Goal: Information Seeking & Learning: Learn about a topic

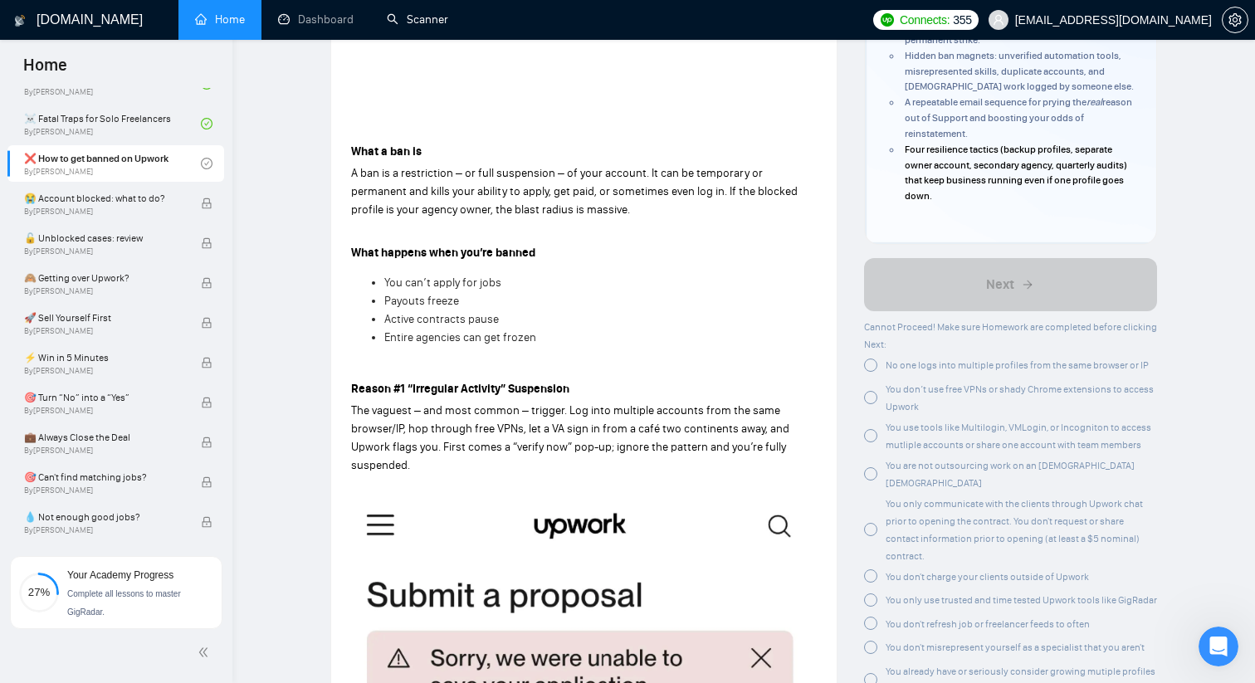
scroll to position [431, 0]
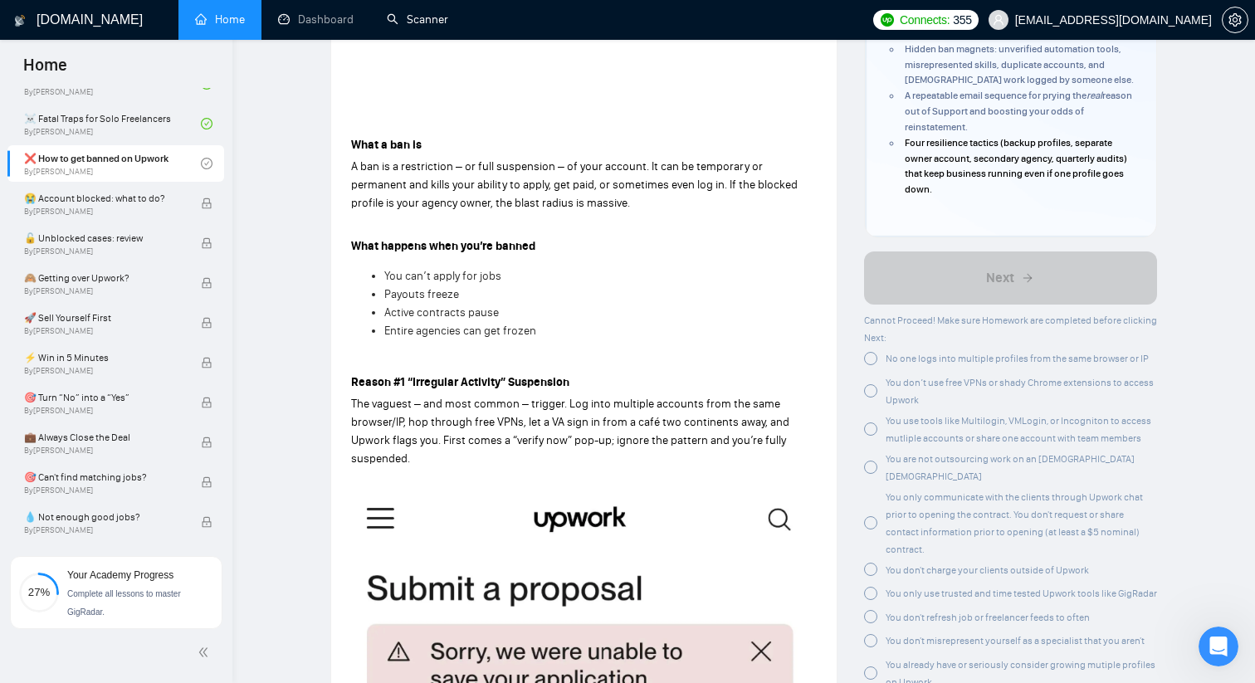
click at [931, 361] on span "No one logs into multiple profiles from the same browser or IP" at bounding box center [1017, 359] width 263 height 12
click at [904, 388] on div "You don’t use free VPNs or shady Chrome extensions to access Upwork" at bounding box center [1022, 387] width 272 height 35
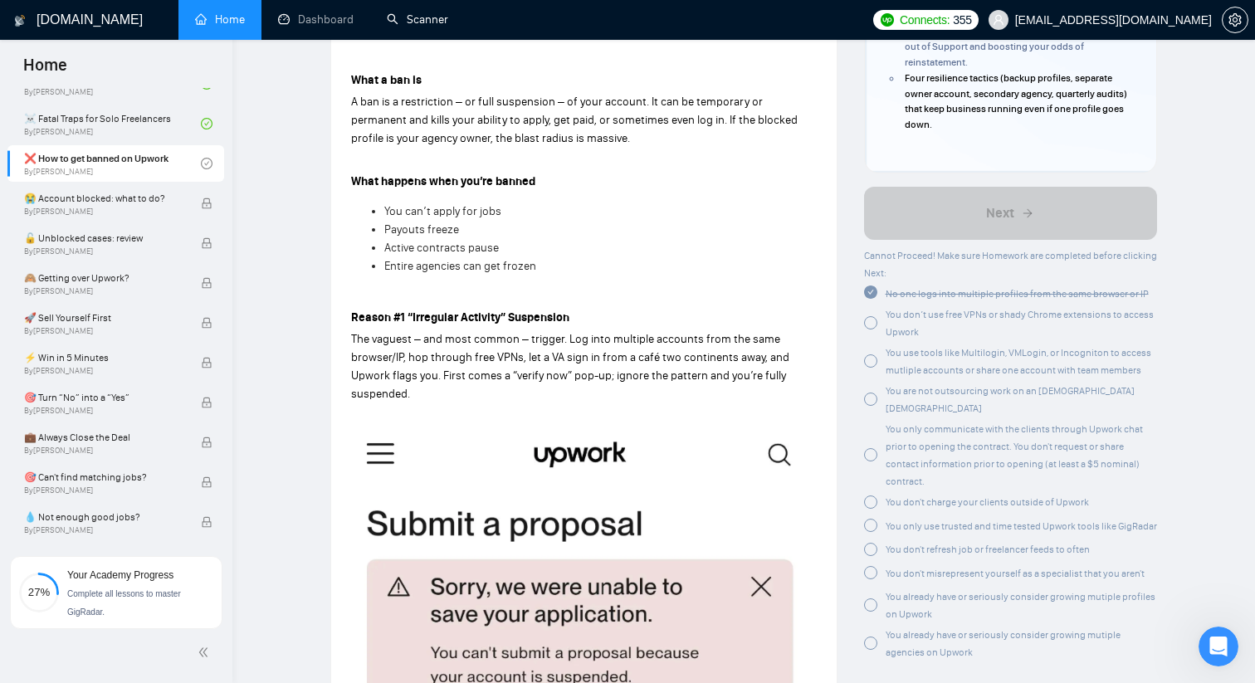
scroll to position [496, 0]
click at [962, 356] on span "You use tools like Multilogin, VMLogin, or Incogniton to access mutliple accoun…" at bounding box center [1019, 360] width 266 height 29
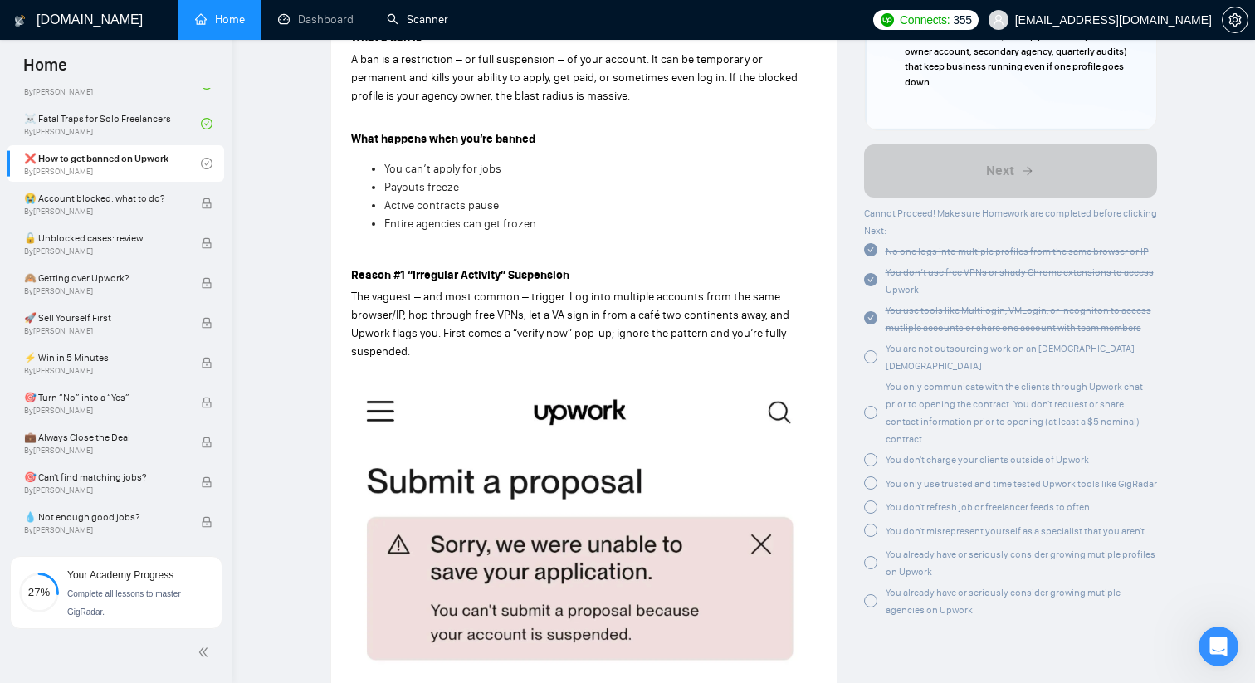
scroll to position [540, 0]
click at [959, 350] on span "You are not outsourcing work on an [DEMOGRAPHIC_DATA] [DEMOGRAPHIC_DATA]" at bounding box center [1010, 355] width 249 height 29
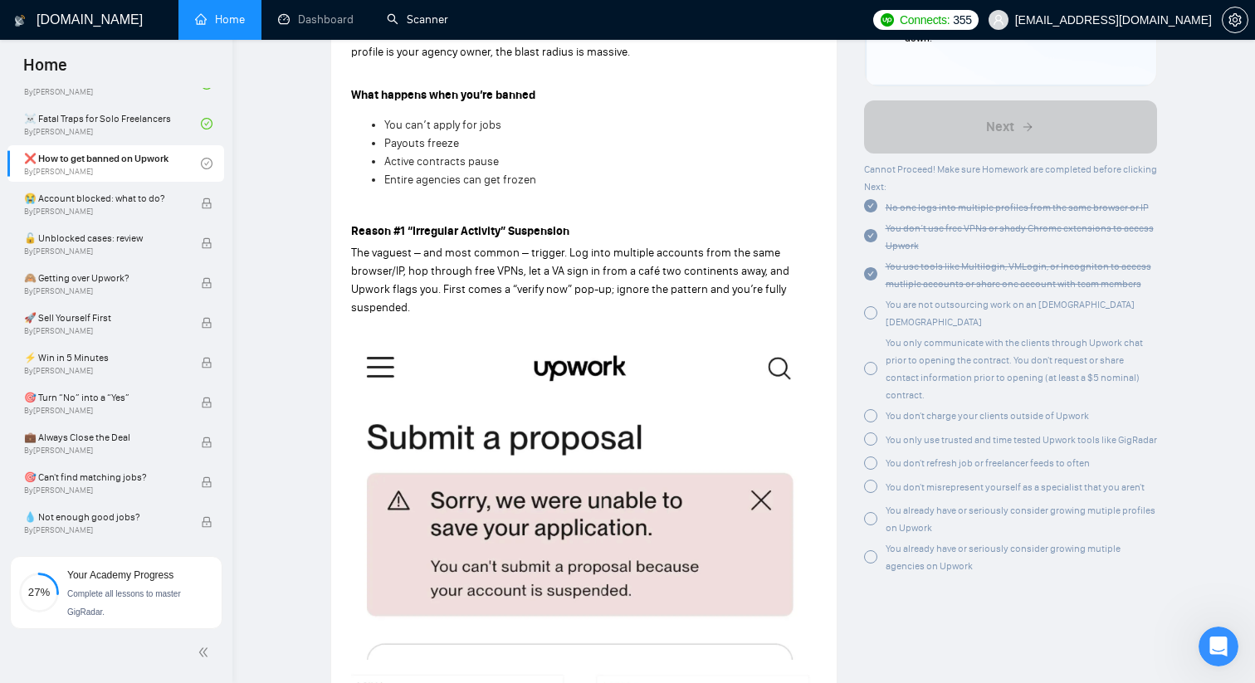
scroll to position [583, 0]
click at [919, 345] on span "You only communicate with the clients through Upwork chat prior to opening the …" at bounding box center [1014, 368] width 257 height 64
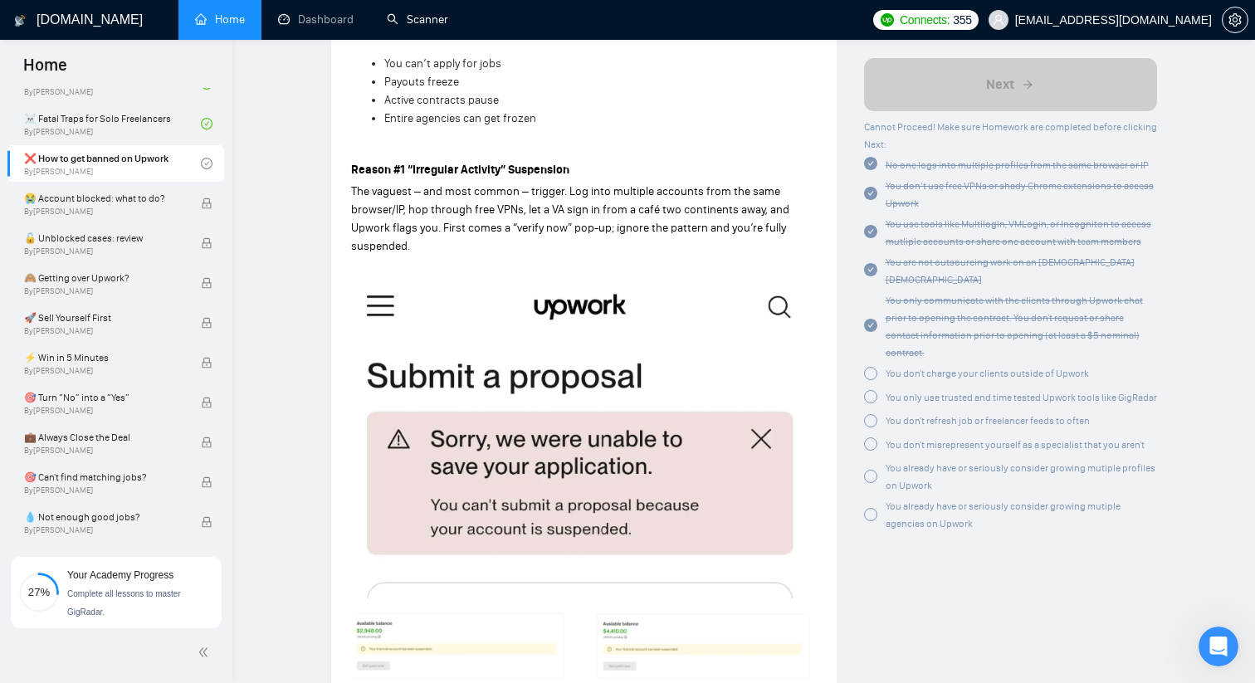
scroll to position [658, 0]
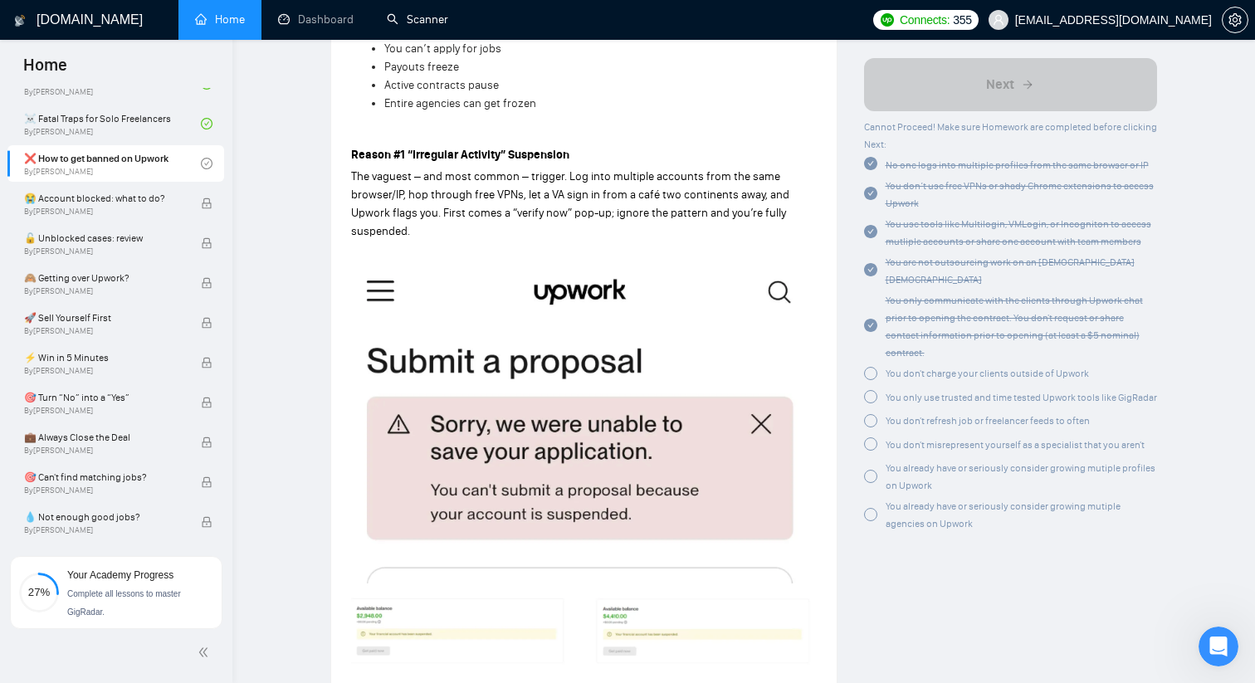
click at [996, 368] on span "You don't charge your clients outside of Upwork" at bounding box center [987, 374] width 203 height 12
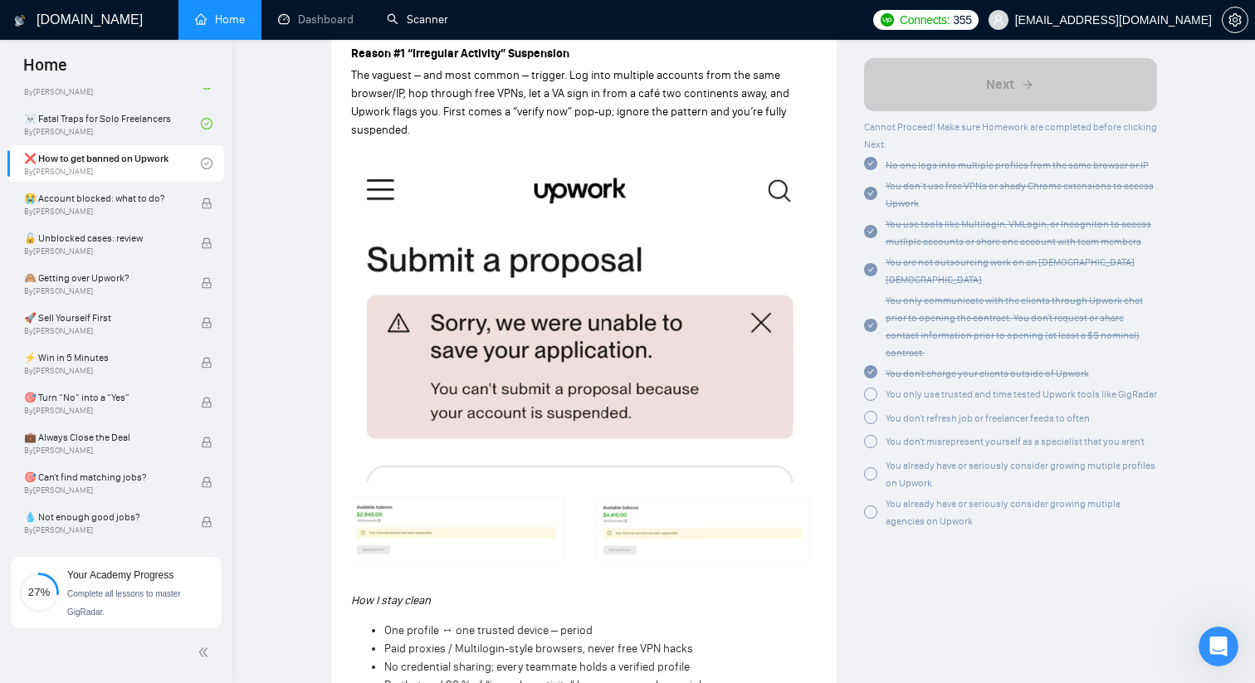
scroll to position [775, 0]
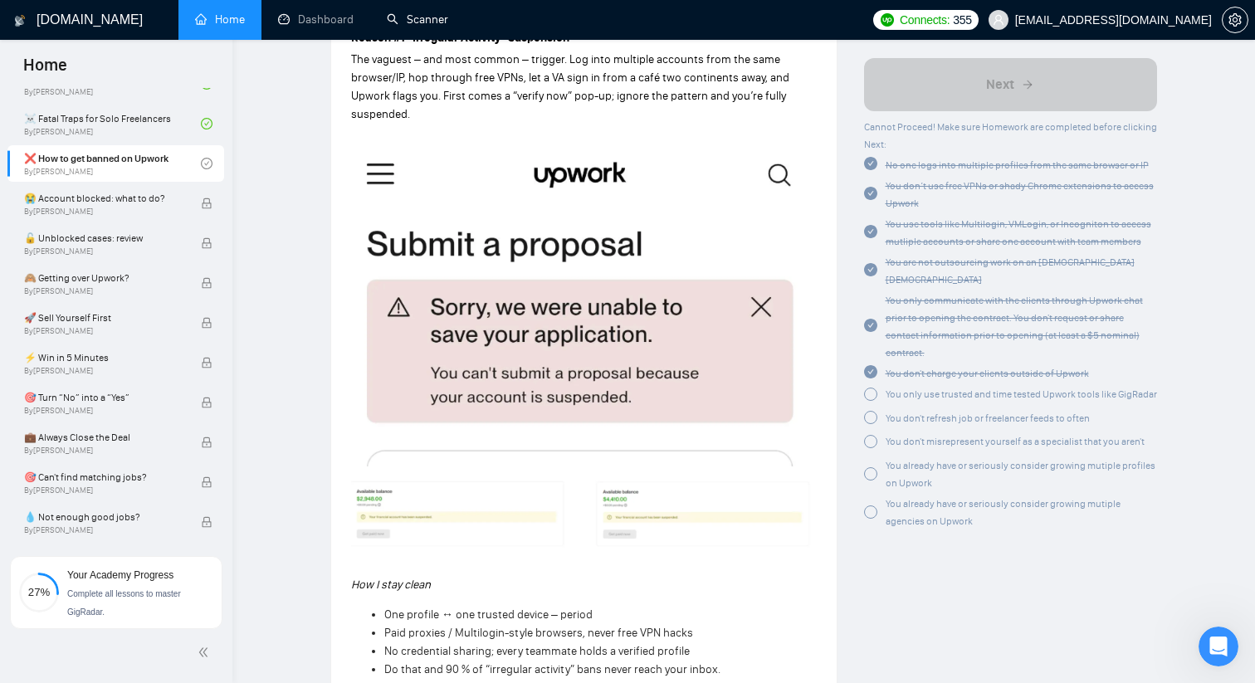
click at [952, 389] on span "You only use trusted and time tested Upwork tools like GigRadar" at bounding box center [1021, 395] width 271 height 12
click at [928, 409] on span "You don't refresh job or freelancer feeds to often" at bounding box center [988, 415] width 204 height 12
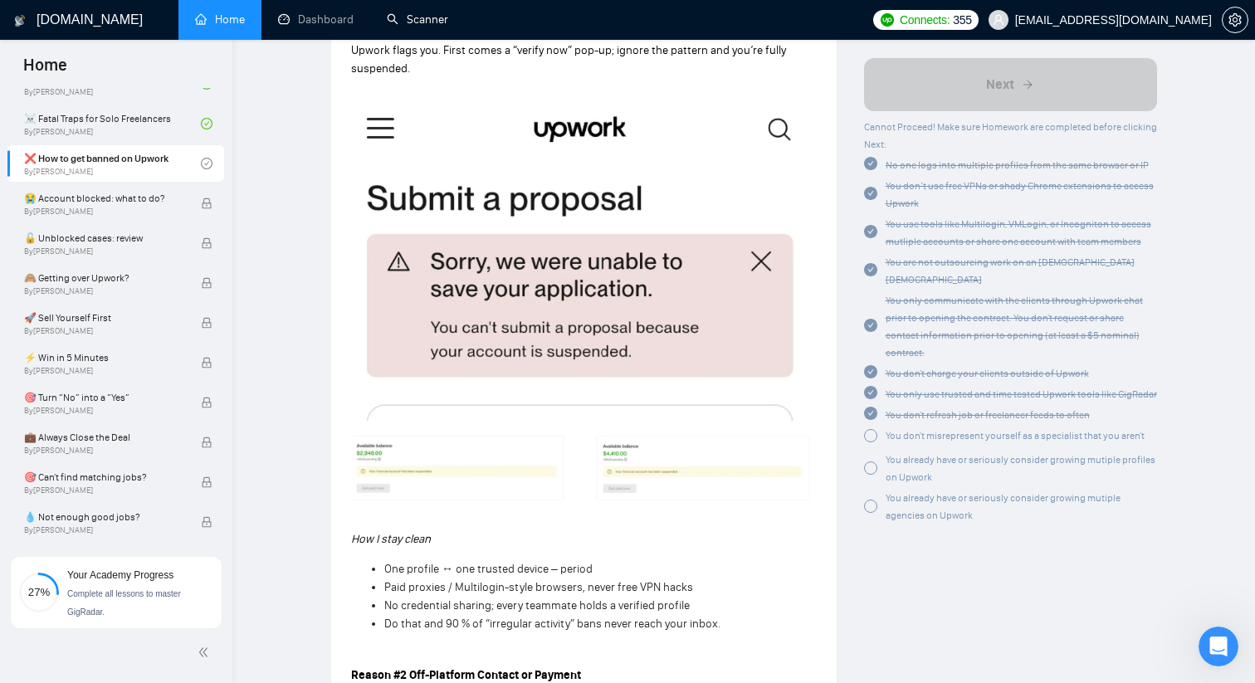
scroll to position [822, 0]
click at [938, 430] on span "You don't misrepresent yourself as a specialist that you aren't" at bounding box center [1015, 436] width 259 height 12
click at [907, 451] on span "You already have or seriously consider growing mutiple profiles on Upwork" at bounding box center [1021, 465] width 270 height 29
click at [945, 486] on div "You already have or seriously consider growing mutiple agencies on Upwork" at bounding box center [1022, 503] width 272 height 35
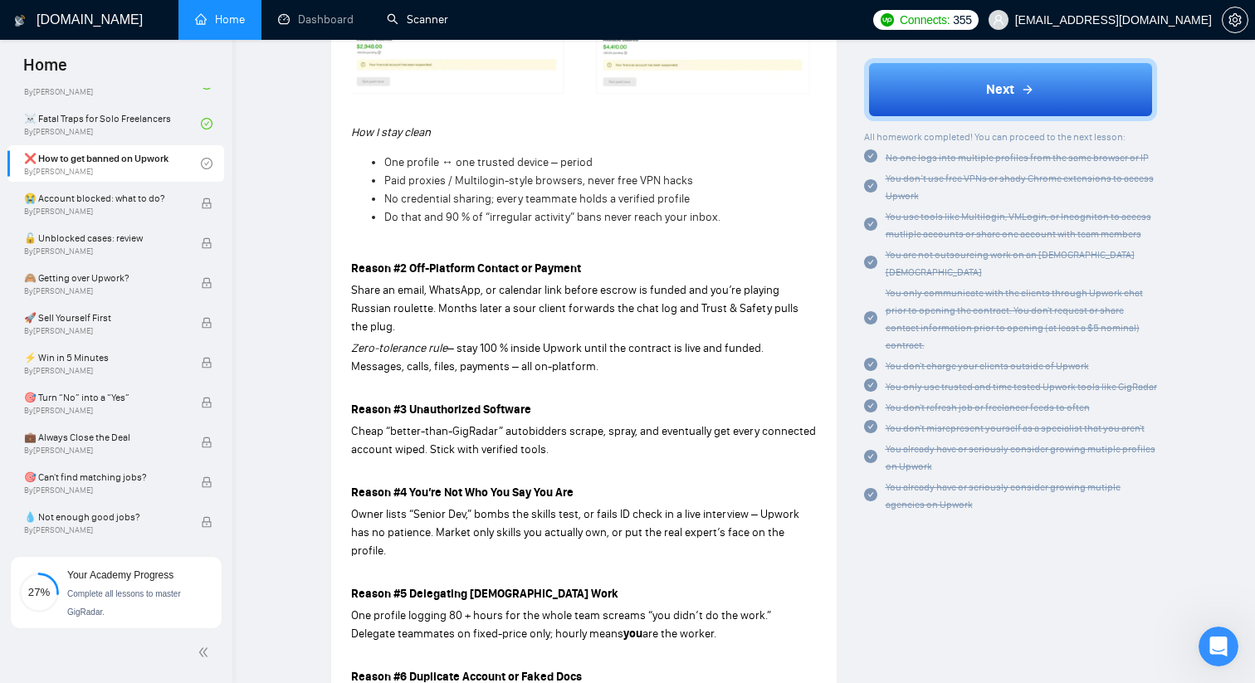
scroll to position [1212, 0]
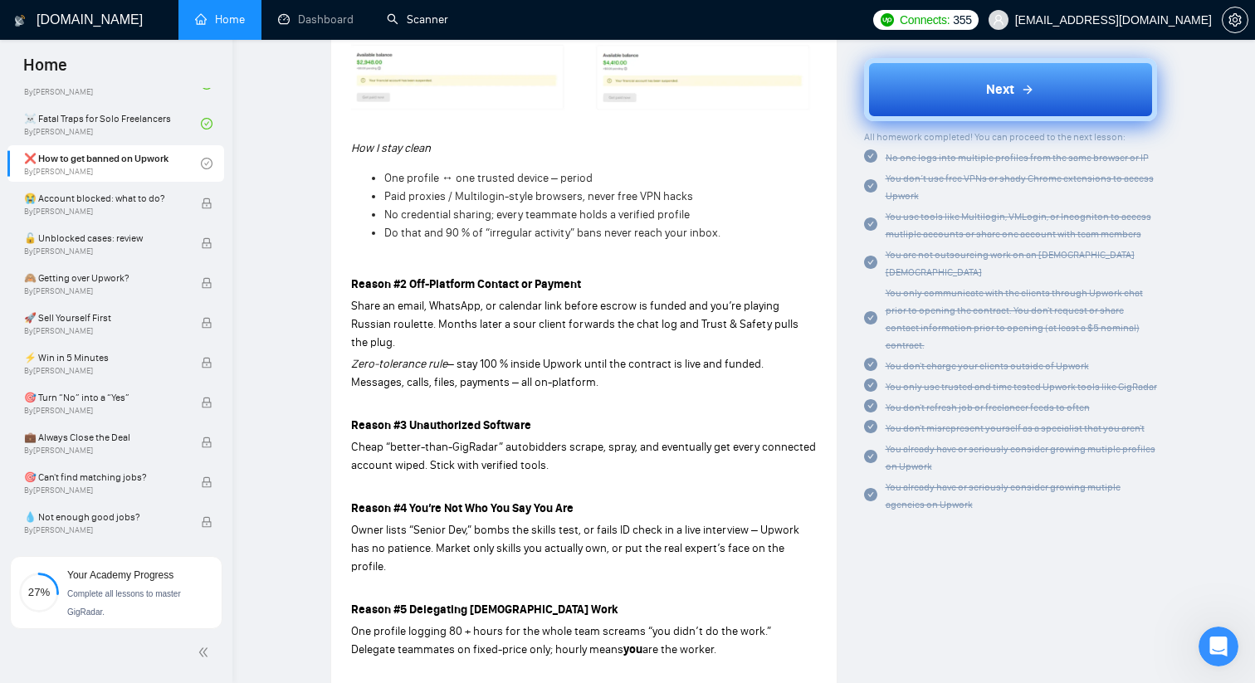
click at [1009, 90] on span "Next" at bounding box center [1000, 90] width 28 height 20
